Goal: Book appointment/travel/reservation

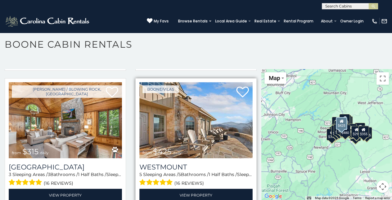
scroll to position [125, 0]
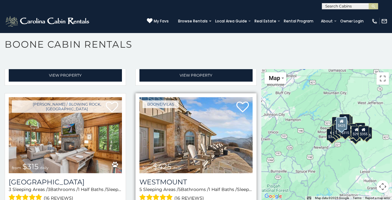
click at [179, 142] on img at bounding box center [195, 135] width 113 height 76
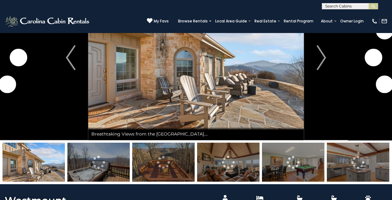
scroll to position [31, 0]
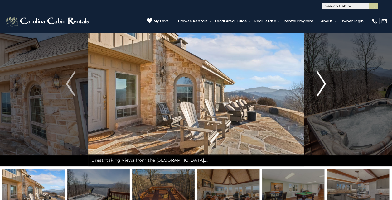
click at [323, 84] on img "Next" at bounding box center [320, 83] width 9 height 25
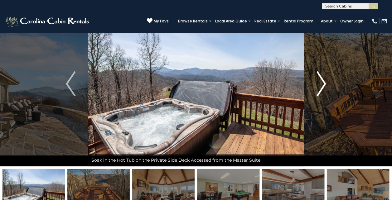
click at [323, 84] on img "Next" at bounding box center [320, 83] width 9 height 25
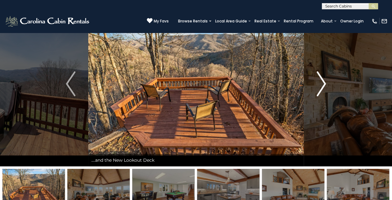
click at [323, 84] on img "Next" at bounding box center [320, 83] width 9 height 25
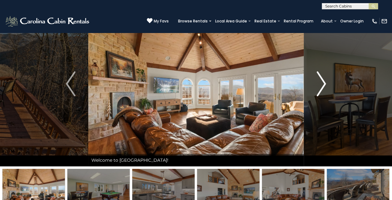
click at [323, 84] on img "Next" at bounding box center [320, 83] width 9 height 25
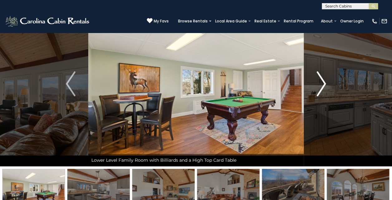
click at [323, 84] on img "Next" at bounding box center [320, 83] width 9 height 25
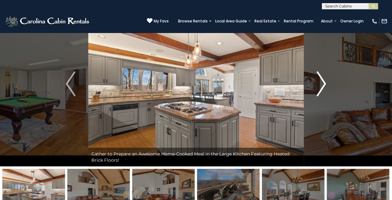
click at [323, 84] on img "Next" at bounding box center [320, 83] width 9 height 25
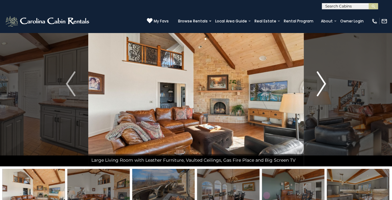
click at [323, 84] on img "Next" at bounding box center [320, 83] width 9 height 25
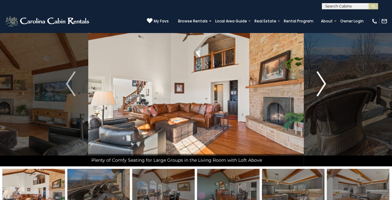
click at [323, 84] on img "Next" at bounding box center [320, 83] width 9 height 25
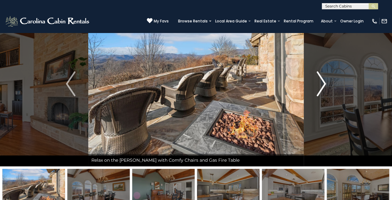
click at [323, 84] on img "Next" at bounding box center [320, 83] width 9 height 25
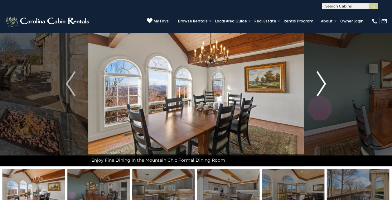
click at [323, 84] on img "Next" at bounding box center [320, 83] width 9 height 25
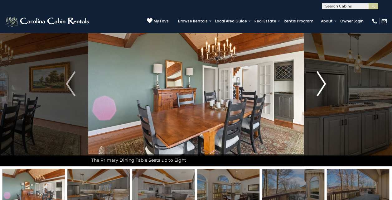
click at [323, 84] on img "Next" at bounding box center [320, 83] width 9 height 25
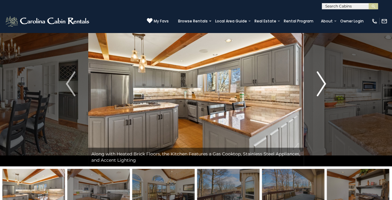
click at [323, 84] on img "Next" at bounding box center [320, 83] width 9 height 25
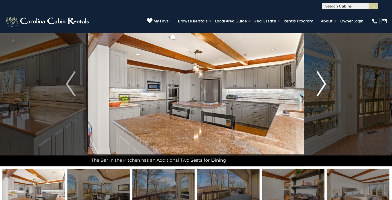
click at [323, 84] on img "Next" at bounding box center [320, 83] width 9 height 25
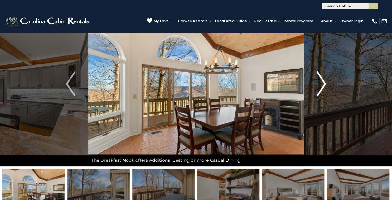
click at [323, 84] on img "Next" at bounding box center [320, 83] width 9 height 25
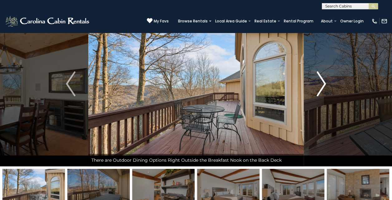
click at [323, 84] on img "Next" at bounding box center [320, 83] width 9 height 25
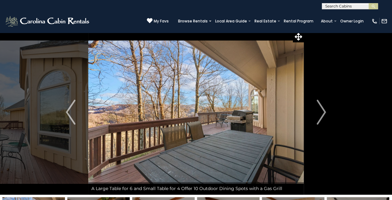
scroll to position [0, 0]
